Goal: Task Accomplishment & Management: Complete application form

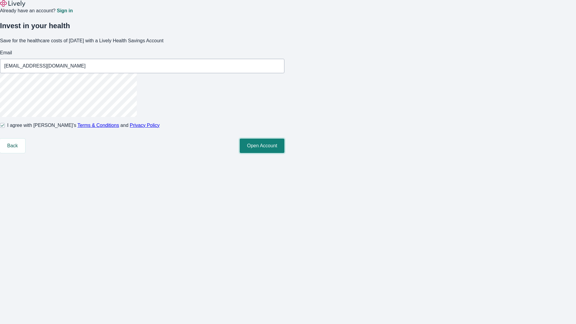
click at [284, 153] on button "Open Account" at bounding box center [262, 146] width 45 height 14
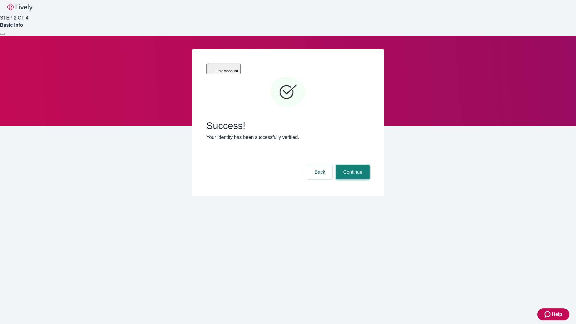
click at [352, 165] on button "Continue" at bounding box center [353, 172] width 34 height 14
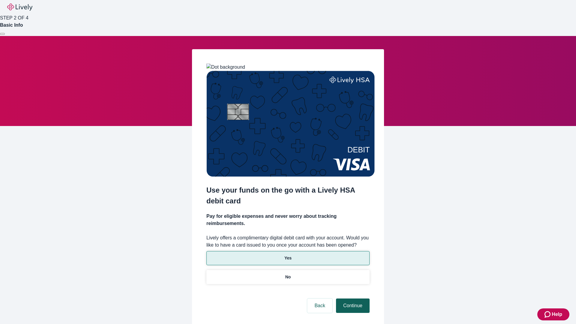
click at [288, 255] on p "Yes" at bounding box center [287, 258] width 7 height 6
click at [352, 298] on button "Continue" at bounding box center [353, 305] width 34 height 14
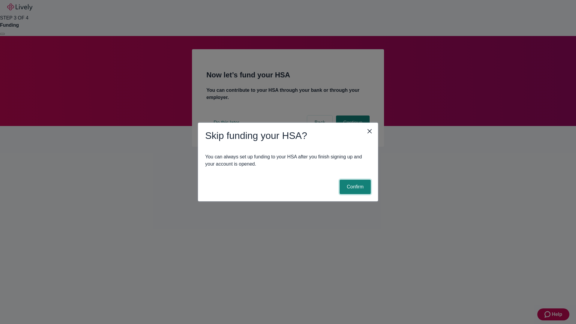
click at [354, 187] on button "Confirm" at bounding box center [354, 187] width 31 height 14
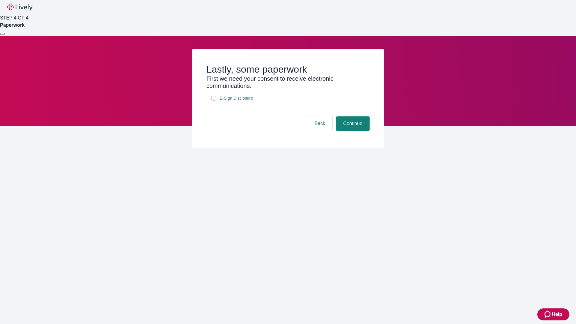
click at [214, 100] on input "E-Sign Disclosure" at bounding box center [213, 98] width 5 height 5
checkbox input "true"
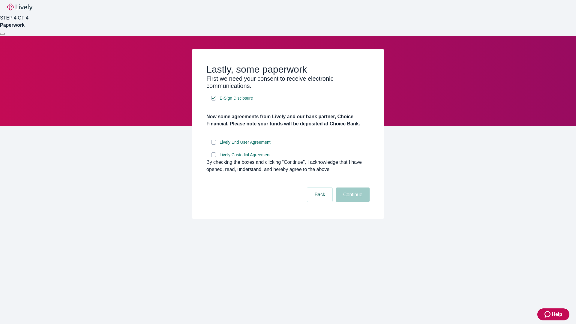
click at [214, 145] on input "Lively End User Agreement" at bounding box center [213, 142] width 5 height 5
checkbox input "true"
click at [214, 157] on input "Lively Custodial Agreement" at bounding box center [213, 154] width 5 height 5
checkbox input "true"
click at [352, 202] on button "Continue" at bounding box center [353, 194] width 34 height 14
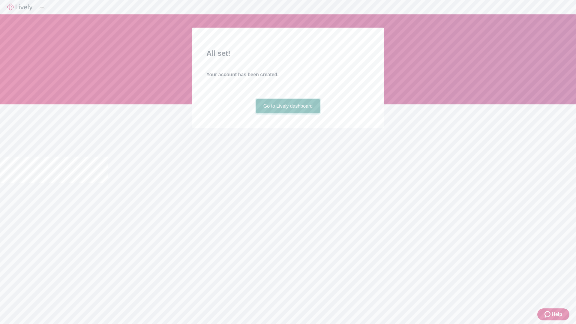
click at [288, 113] on link "Go to Lively dashboard" at bounding box center [288, 106] width 64 height 14
